Goal: Navigation & Orientation: Go to known website

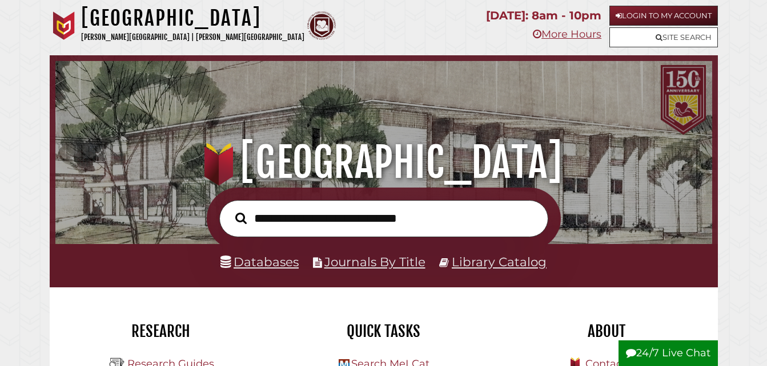
scroll to position [217, 651]
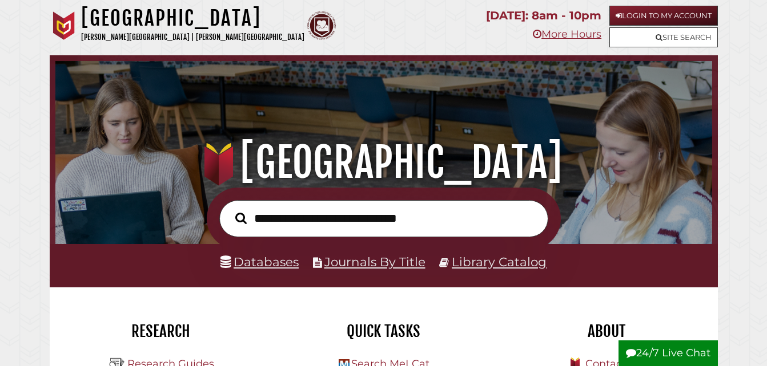
scroll to position [217, 651]
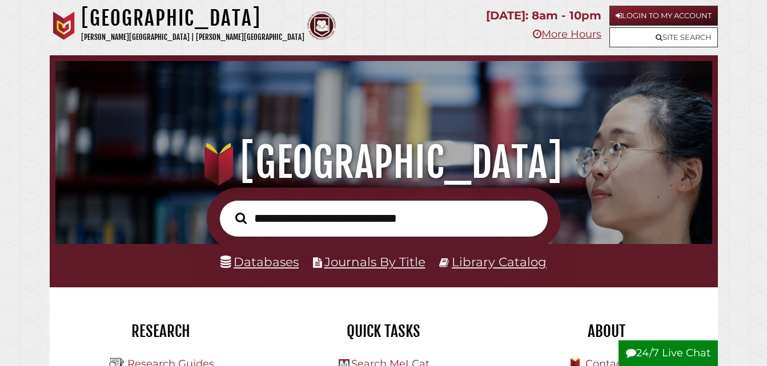
scroll to position [217, 651]
